Goal: Task Accomplishment & Management: Use online tool/utility

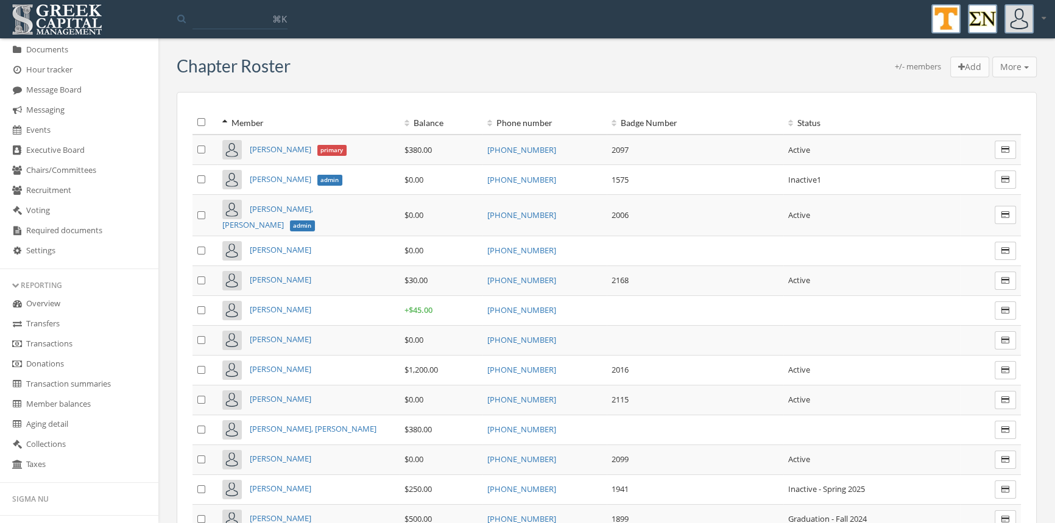
scroll to position [262, 0]
click at [95, 343] on link "Transactions" at bounding box center [79, 342] width 158 height 20
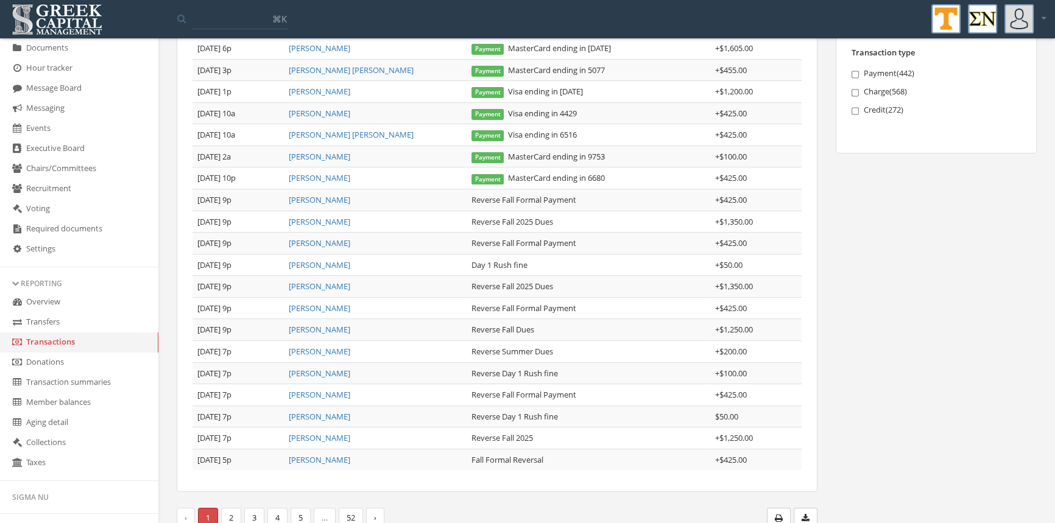
scroll to position [223, 0]
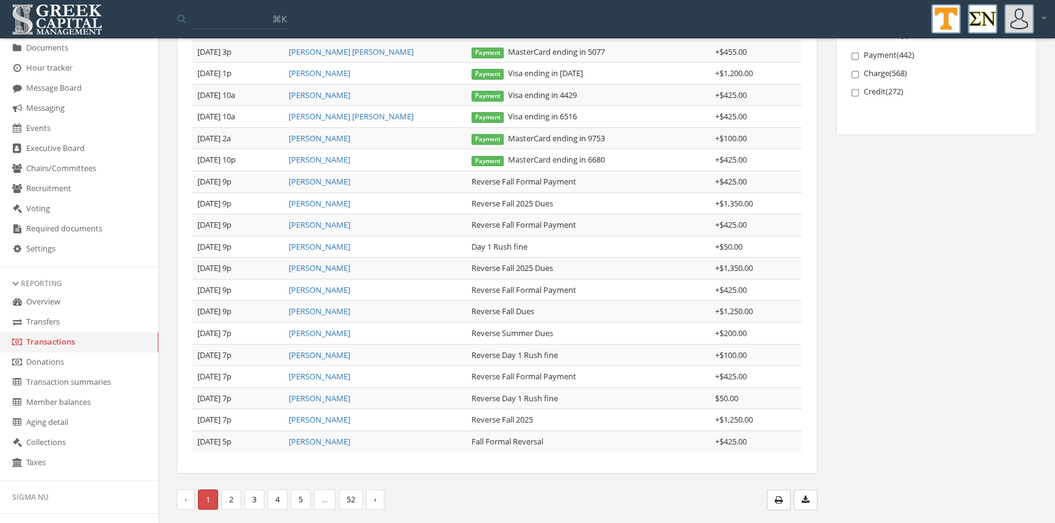
click at [227, 494] on link "2" at bounding box center [231, 500] width 20 height 20
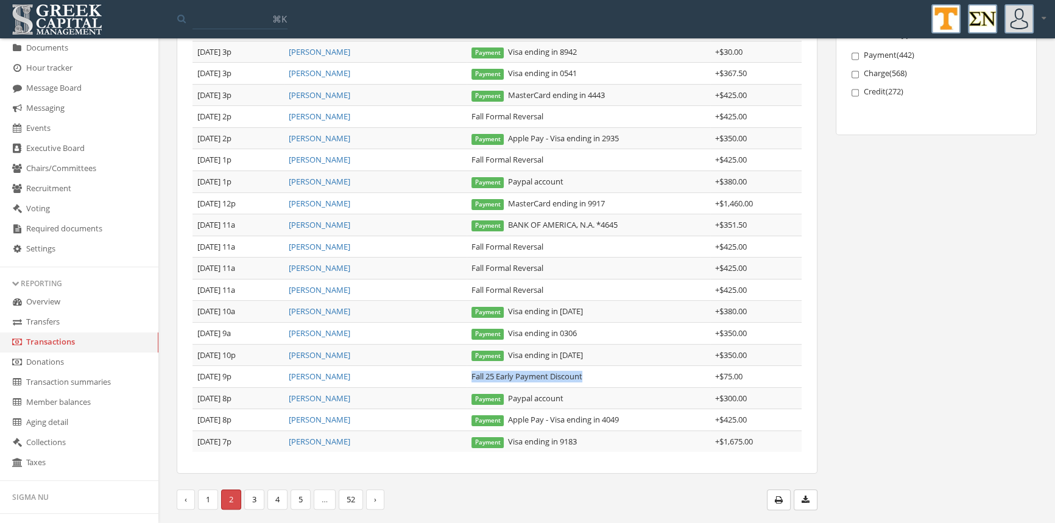
drag, startPoint x: 587, startPoint y: 375, endPoint x: 468, endPoint y: 378, distance: 119.4
click at [468, 378] on td "Fall 25 Early Payment Discount" at bounding box center [588, 377] width 244 height 22
copy td "Fall 25 Early Payment Discount"
click at [207, 494] on link "1" at bounding box center [208, 500] width 20 height 20
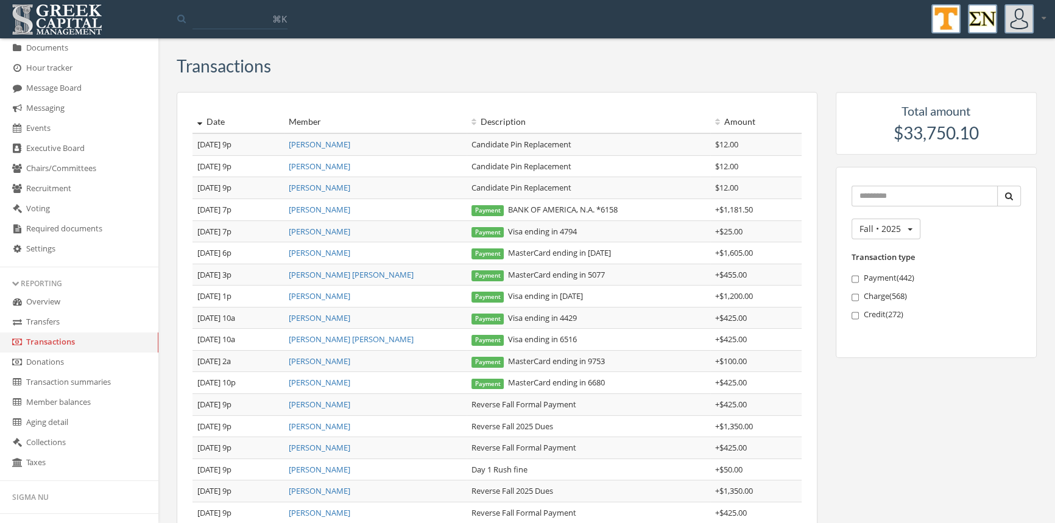
scroll to position [0, 0]
click at [331, 255] on link "[PERSON_NAME]" at bounding box center [320, 252] width 62 height 11
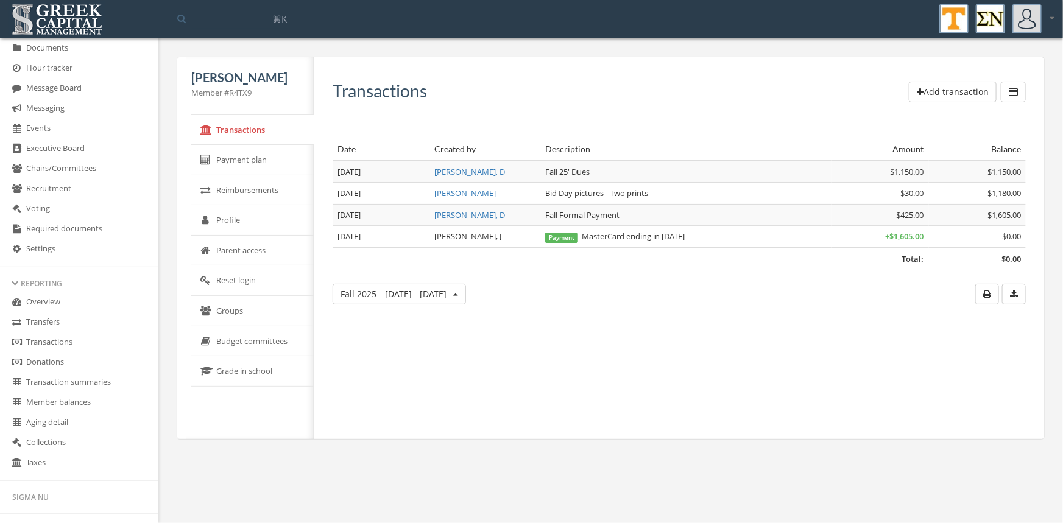
click at [929, 94] on button "Add transaction" at bounding box center [953, 92] width 88 height 21
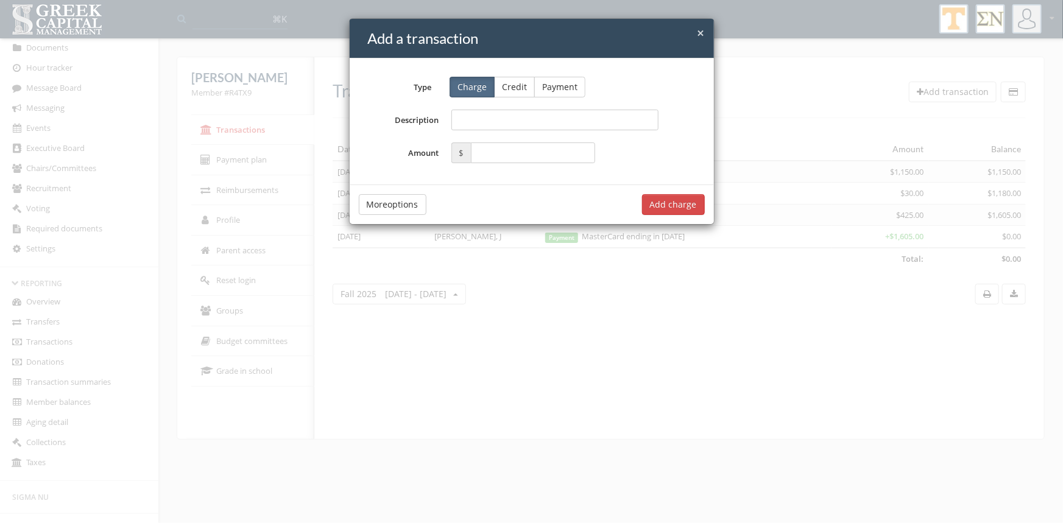
click at [507, 86] on button "Credit" at bounding box center [514, 87] width 41 height 21
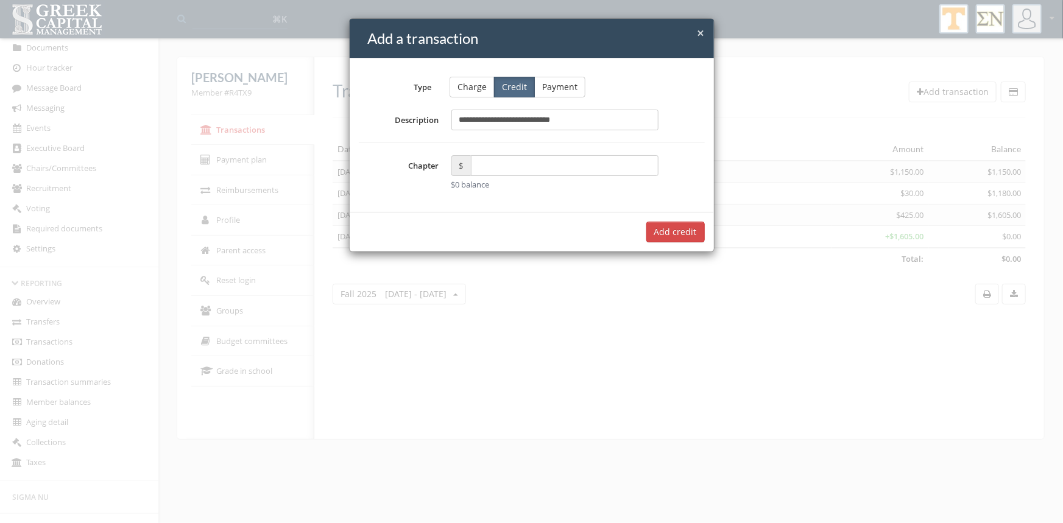
type input "**********"
click at [498, 168] on input "text" at bounding box center [565, 165] width 188 height 21
type input "*****"
click at [636, 231] on button "Add $75.00 credit" at bounding box center [661, 232] width 88 height 21
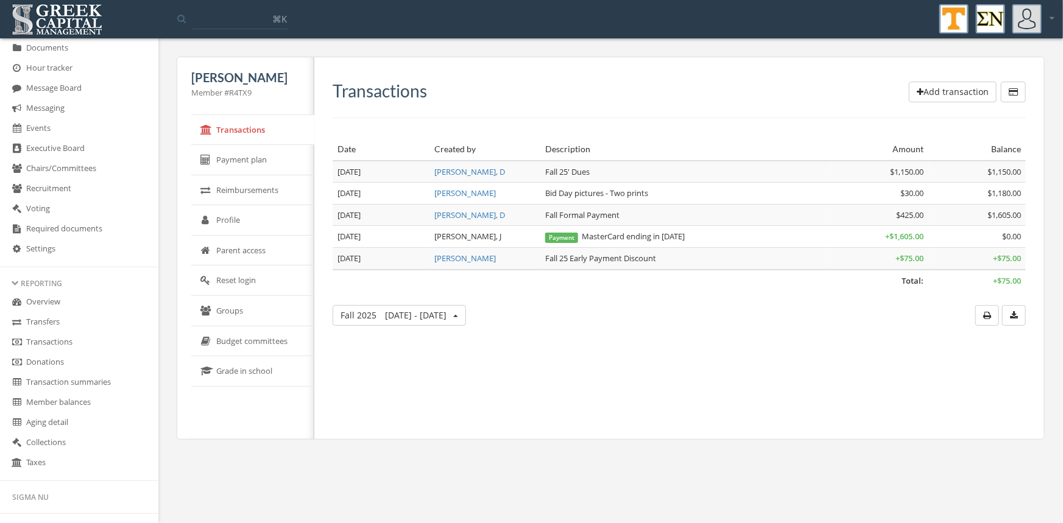
click at [69, 338] on link "Transactions" at bounding box center [79, 342] width 158 height 20
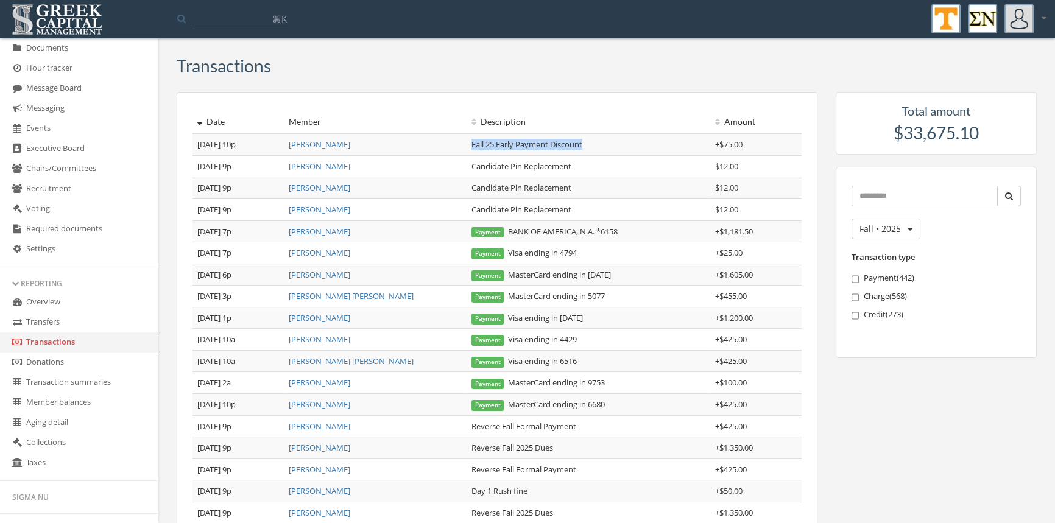
drag, startPoint x: 588, startPoint y: 147, endPoint x: 469, endPoint y: 140, distance: 119.5
click at [469, 140] on td "Fall 25 Early Payment Discount" at bounding box center [588, 144] width 244 height 22
copy td "Fall 25 Early Payment Discount"
click at [330, 231] on link "[PERSON_NAME]" at bounding box center [320, 231] width 62 height 11
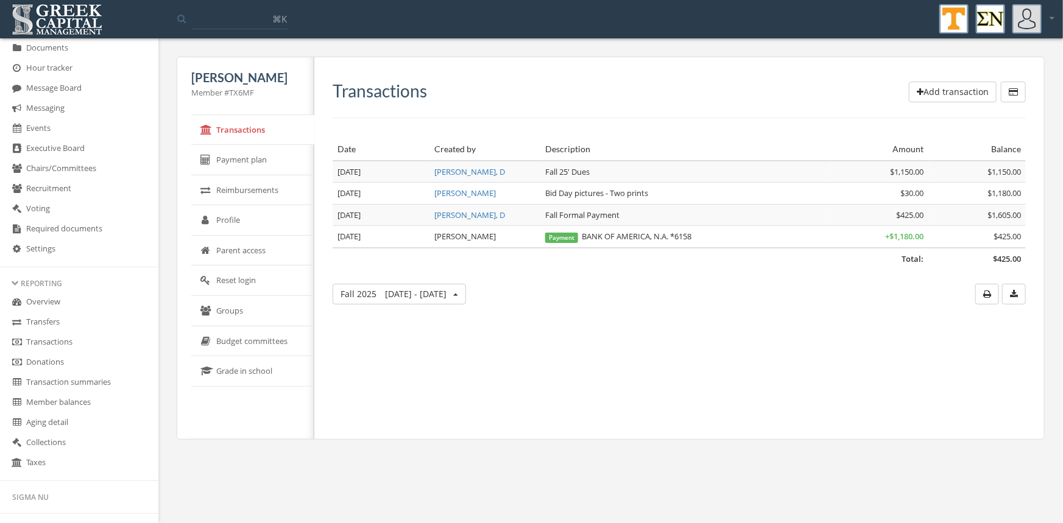
click at [934, 92] on button "Add transaction" at bounding box center [953, 92] width 88 height 21
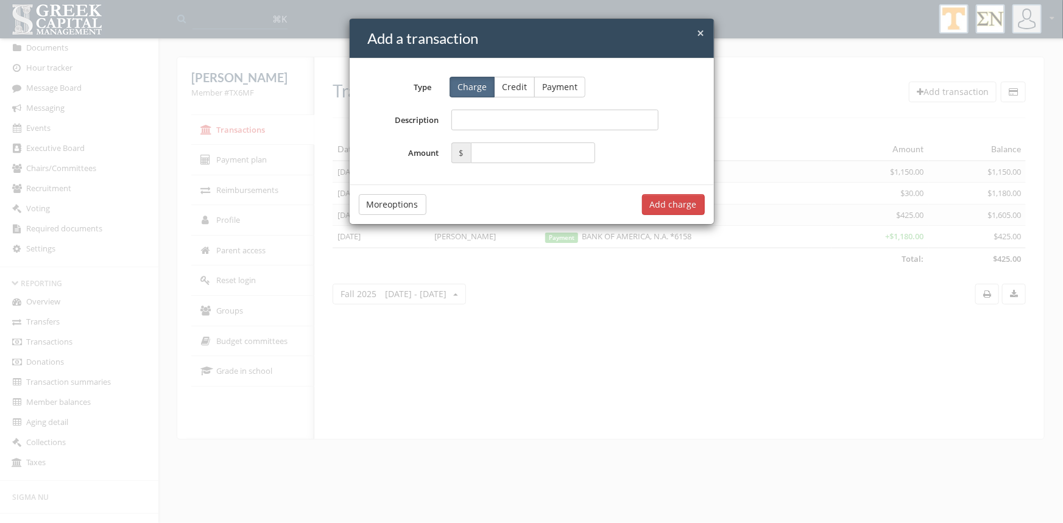
click at [521, 87] on button "Credit" at bounding box center [514, 87] width 41 height 21
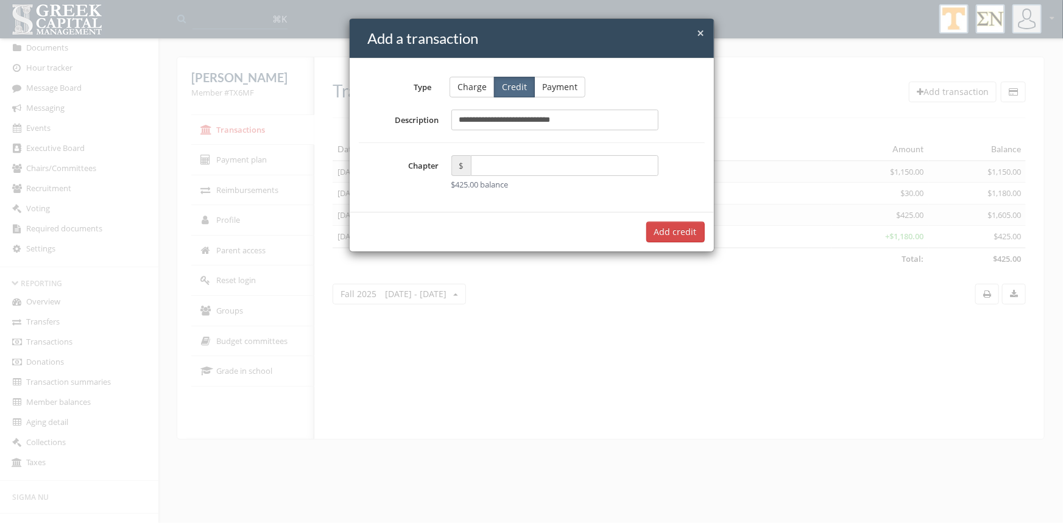
type input "**********"
click at [489, 167] on input "text" at bounding box center [565, 165] width 188 height 21
type input "*****"
click at [645, 228] on button "Add $75.00 credit" at bounding box center [661, 232] width 88 height 21
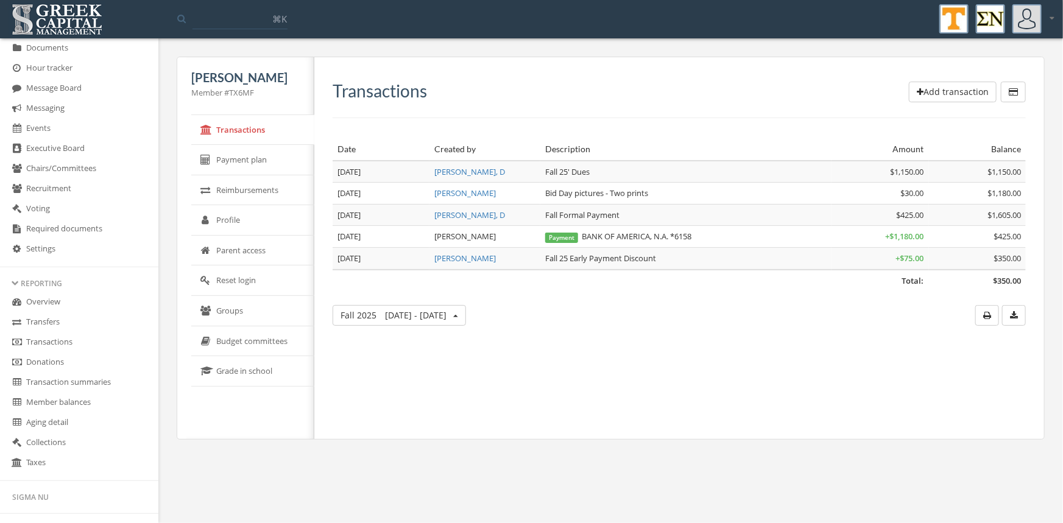
click at [54, 320] on link "Transfers" at bounding box center [79, 322] width 158 height 20
